Goal: Check status

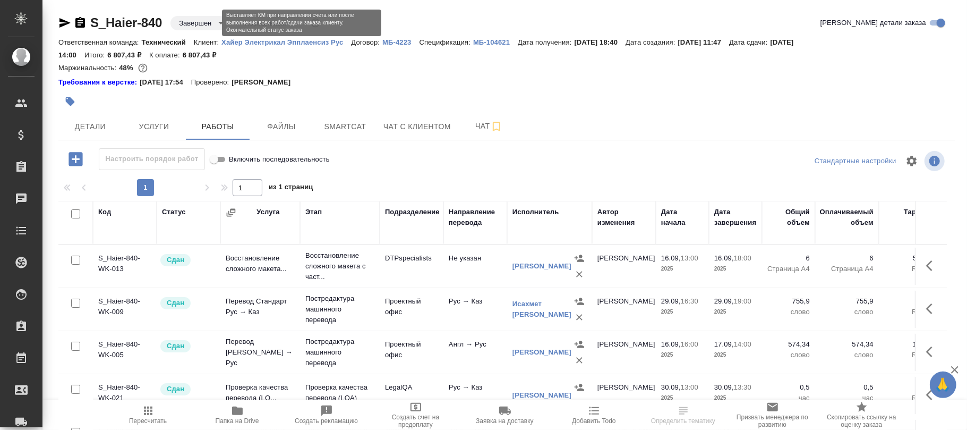
click at [204, 24] on body "🙏 .cls-1 fill:#fff; AWATERA [PERSON_NAME]fokina Клиенты Спецификации Заказы Чат…" at bounding box center [483, 215] width 967 height 430
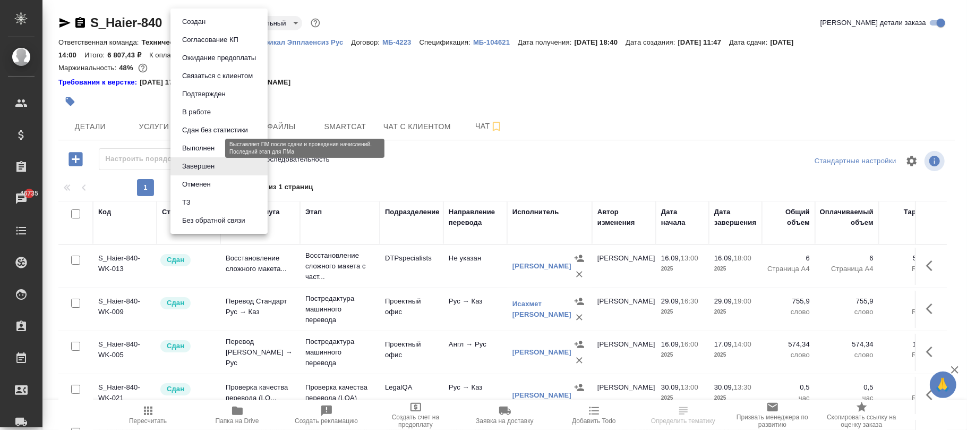
click at [200, 149] on button "Выполнен" at bounding box center [198, 148] width 39 height 12
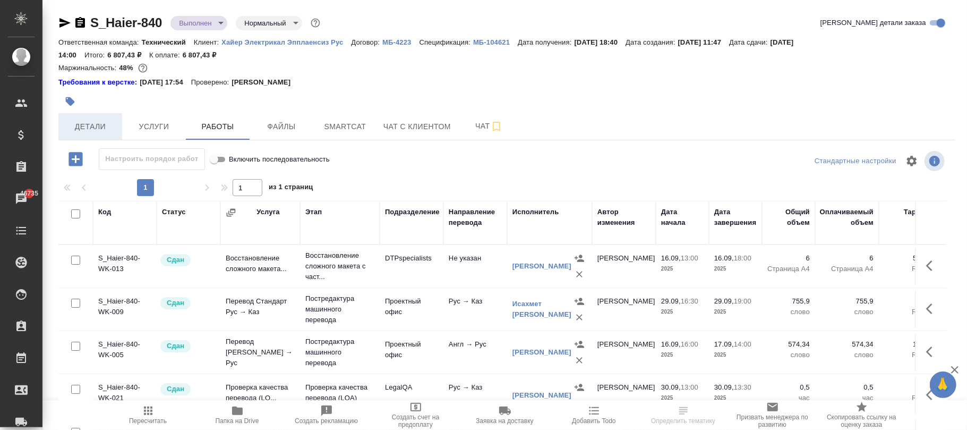
click at [90, 125] on span "Детали" at bounding box center [90, 126] width 51 height 13
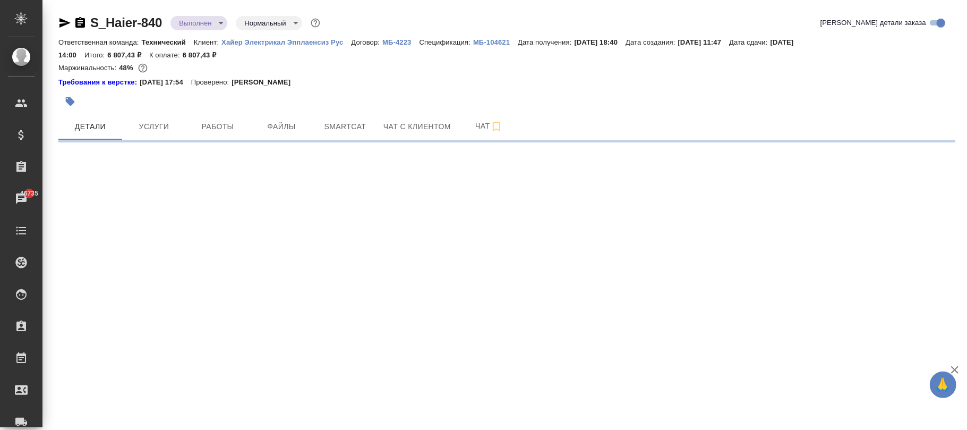
select select "RU"
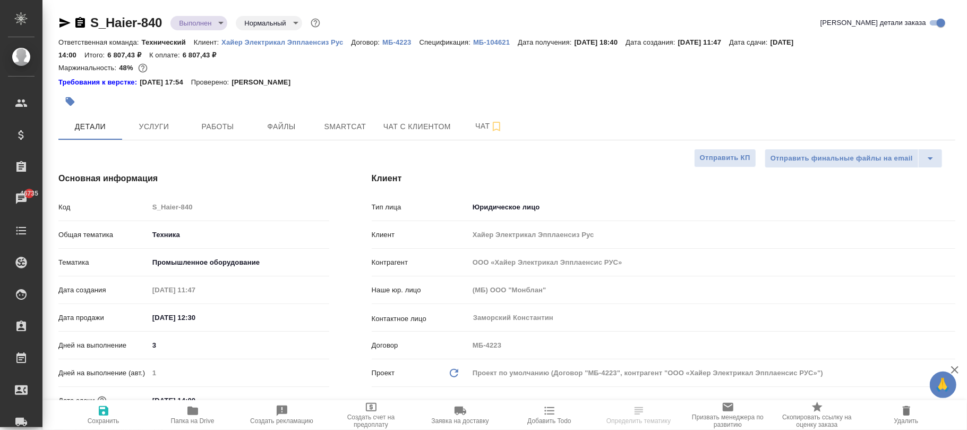
type textarea "x"
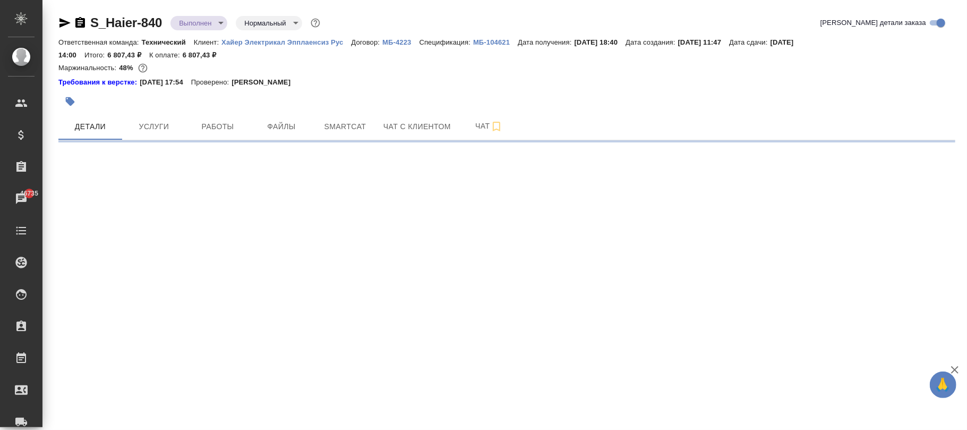
drag, startPoint x: 103, startPoint y: 414, endPoint x: 141, endPoint y: 28, distance: 387.9
click at [103, 413] on div ".cls-1 fill:#fff; AWATERA [PERSON_NAME]fokina Клиенты Спецификации Заказы 46735…" at bounding box center [483, 215] width 967 height 430
select select "RU"
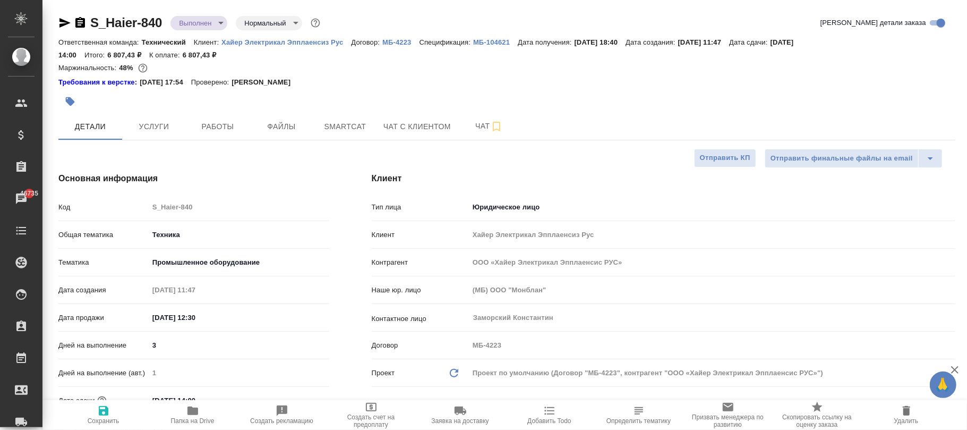
type textarea "x"
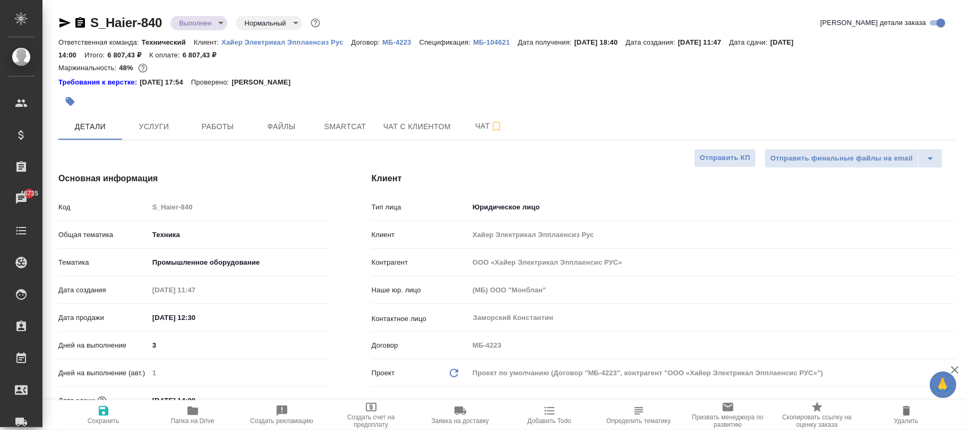
type textarea "x"
